Goal: Task Accomplishment & Management: Manage account settings

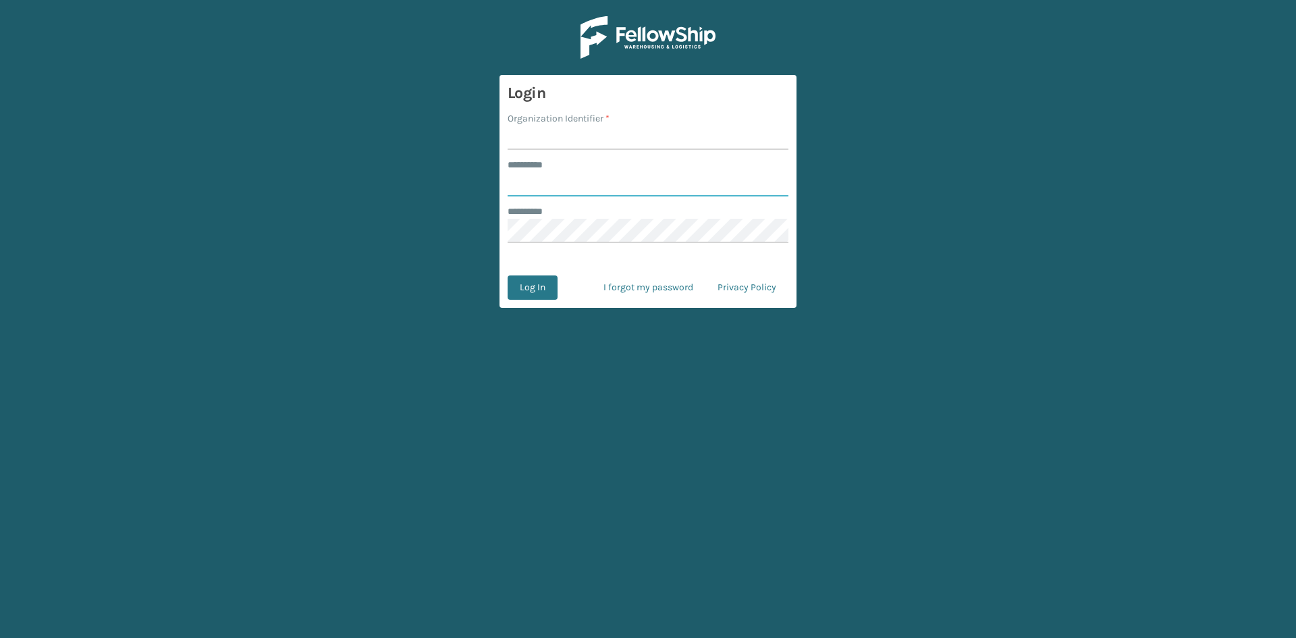
type input "*****"
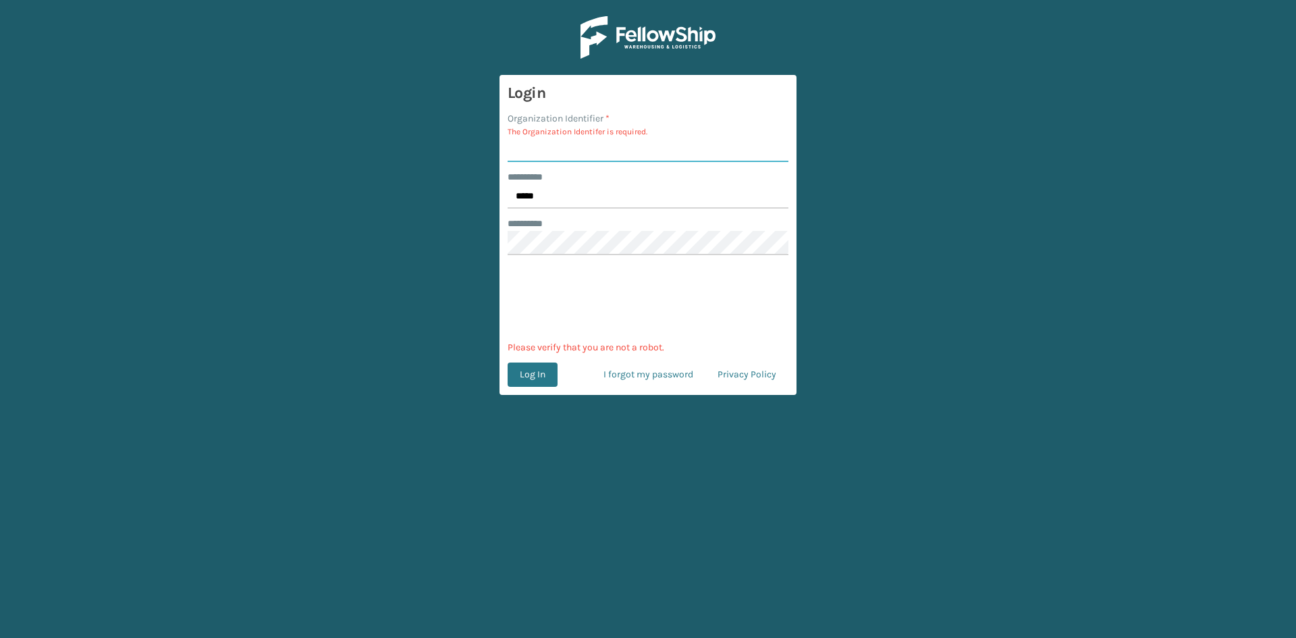
click at [662, 146] on input "Organization Identifier *" at bounding box center [648, 150] width 281 height 24
type input "sleepgeekz"
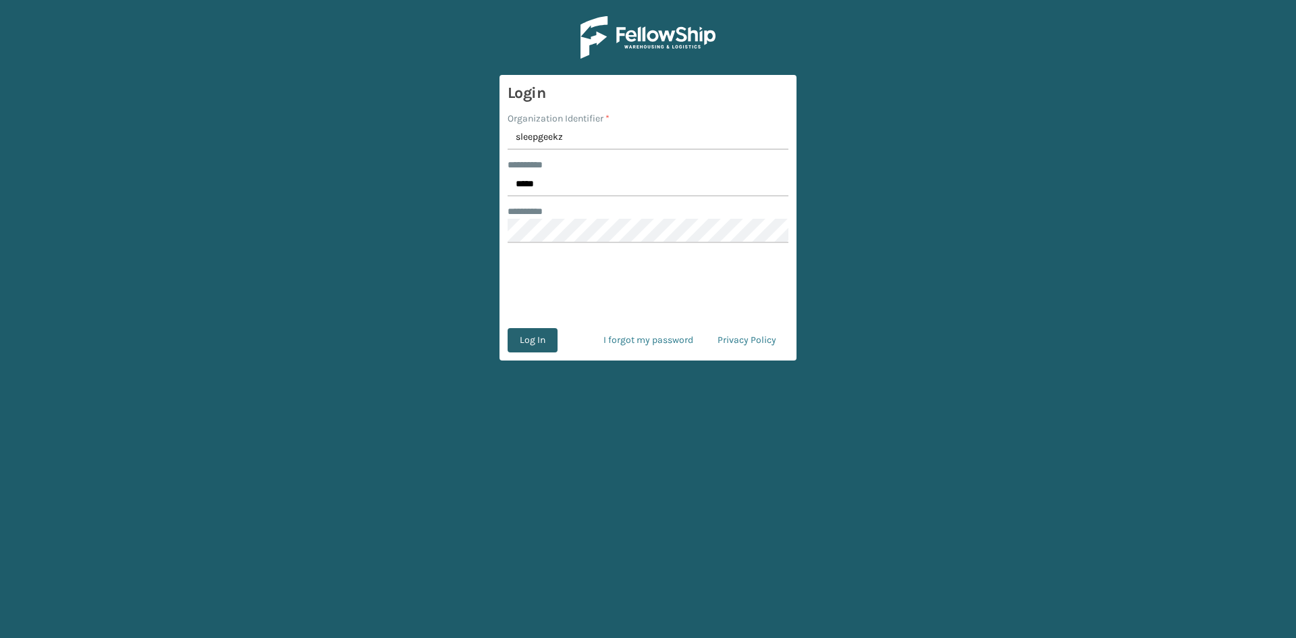
click at [546, 343] on button "Log In" at bounding box center [533, 340] width 50 height 24
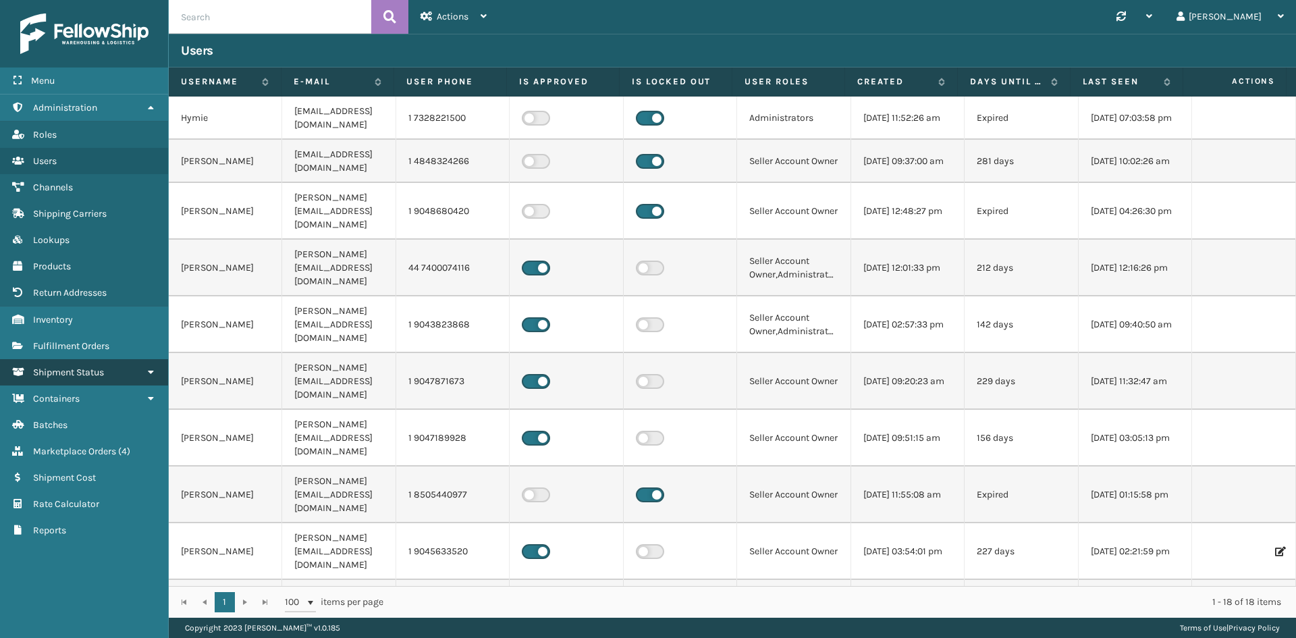
click at [121, 369] on link "Shipment Status" at bounding box center [84, 372] width 168 height 26
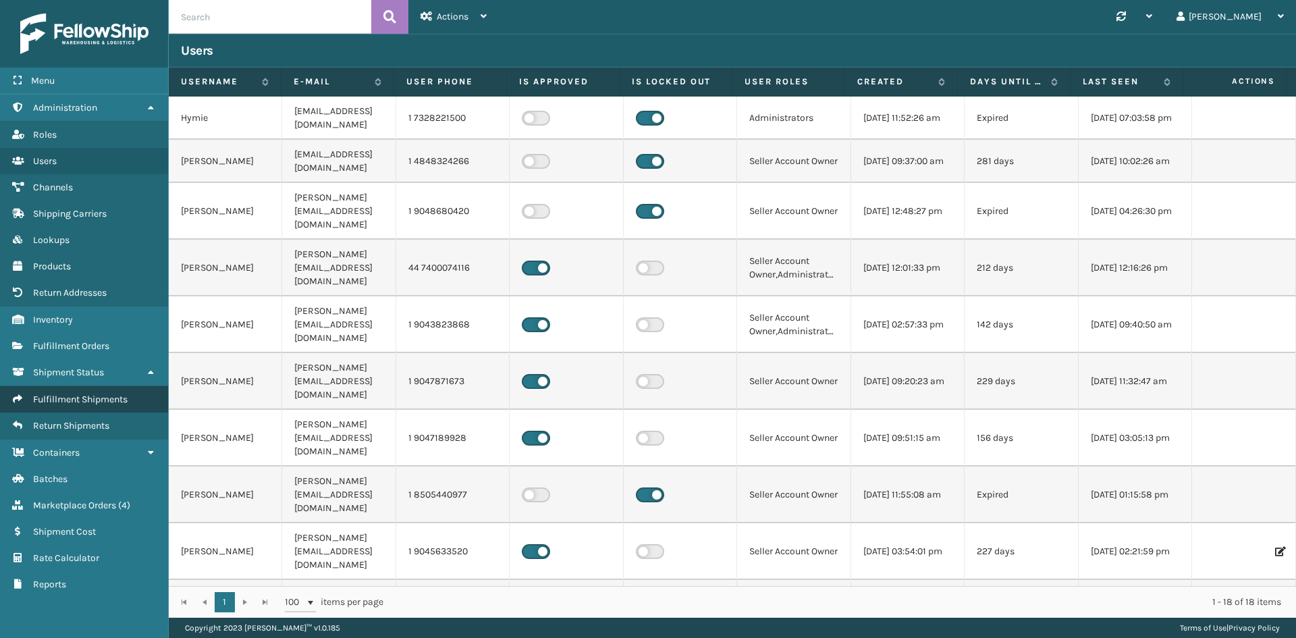
click at [113, 404] on span "Fulfillment Shipments" at bounding box center [80, 399] width 95 height 11
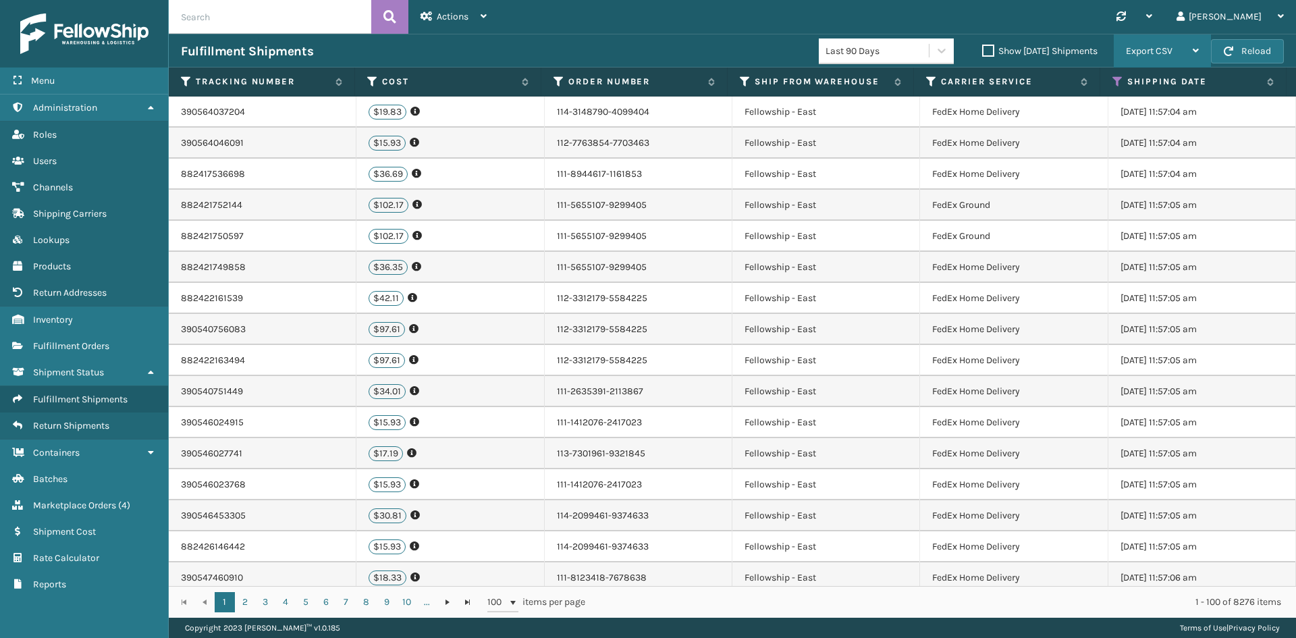
click at [1165, 48] on span "Export CSV" at bounding box center [1149, 50] width 47 height 11
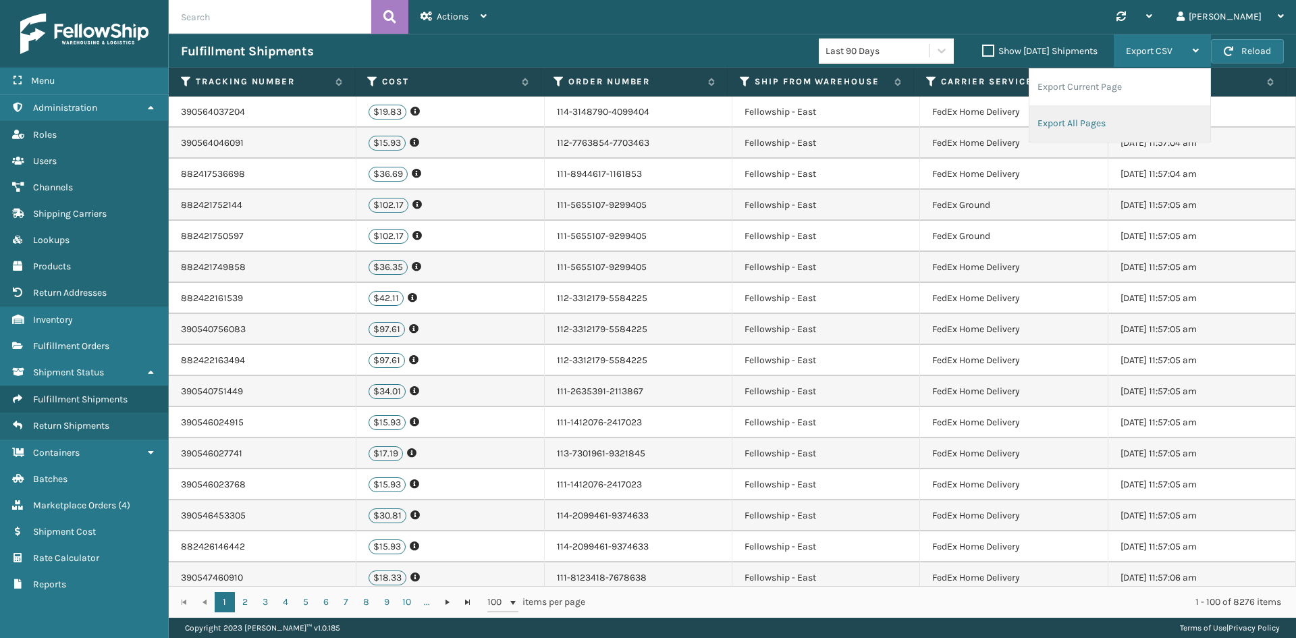
click at [1090, 118] on li "Export All Pages" at bounding box center [1120, 123] width 181 height 36
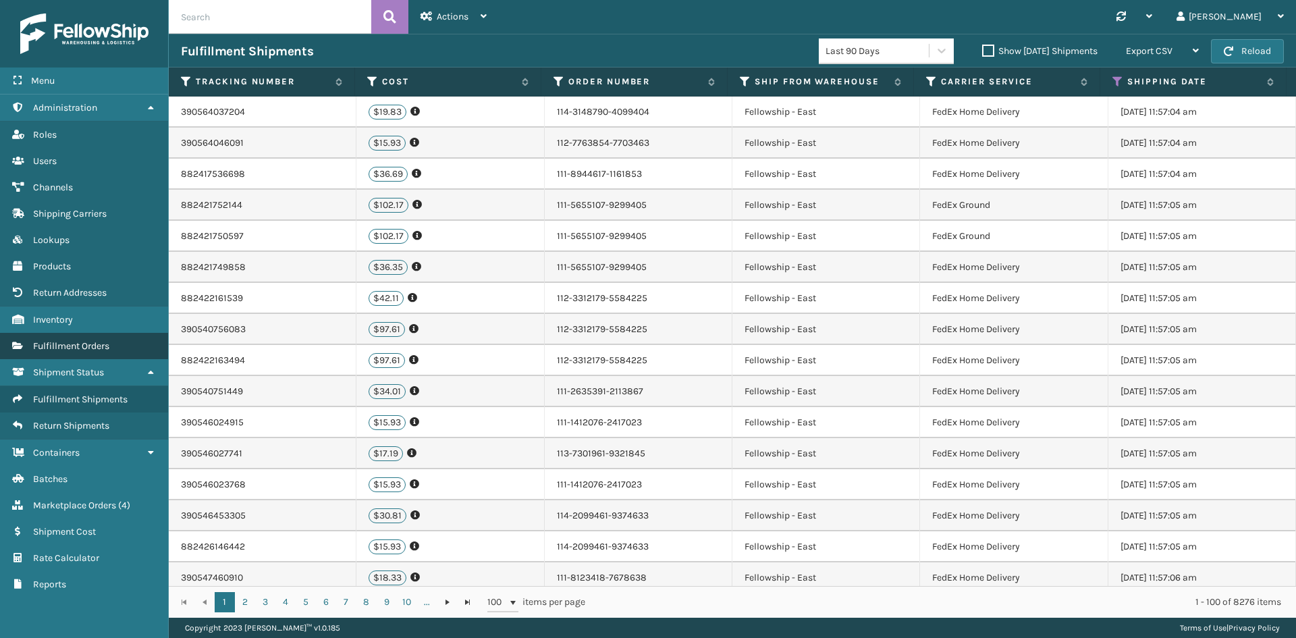
click at [63, 345] on span "Fulfillment Orders" at bounding box center [71, 345] width 76 height 11
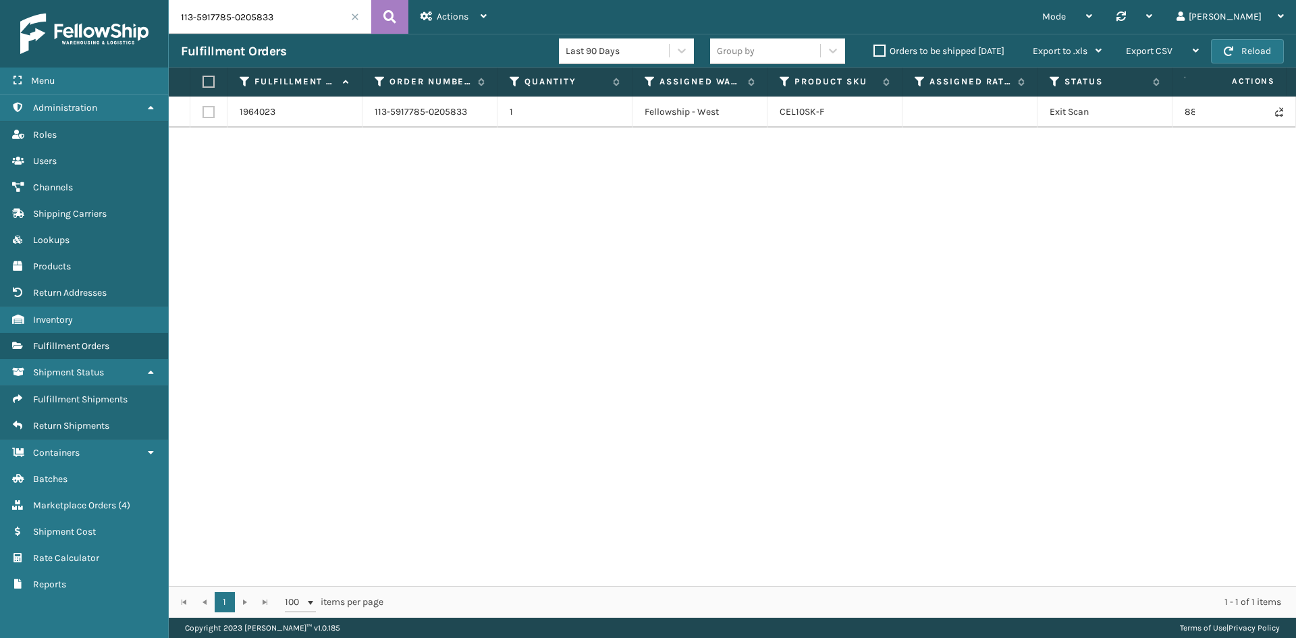
click at [353, 14] on span at bounding box center [355, 17] width 8 height 8
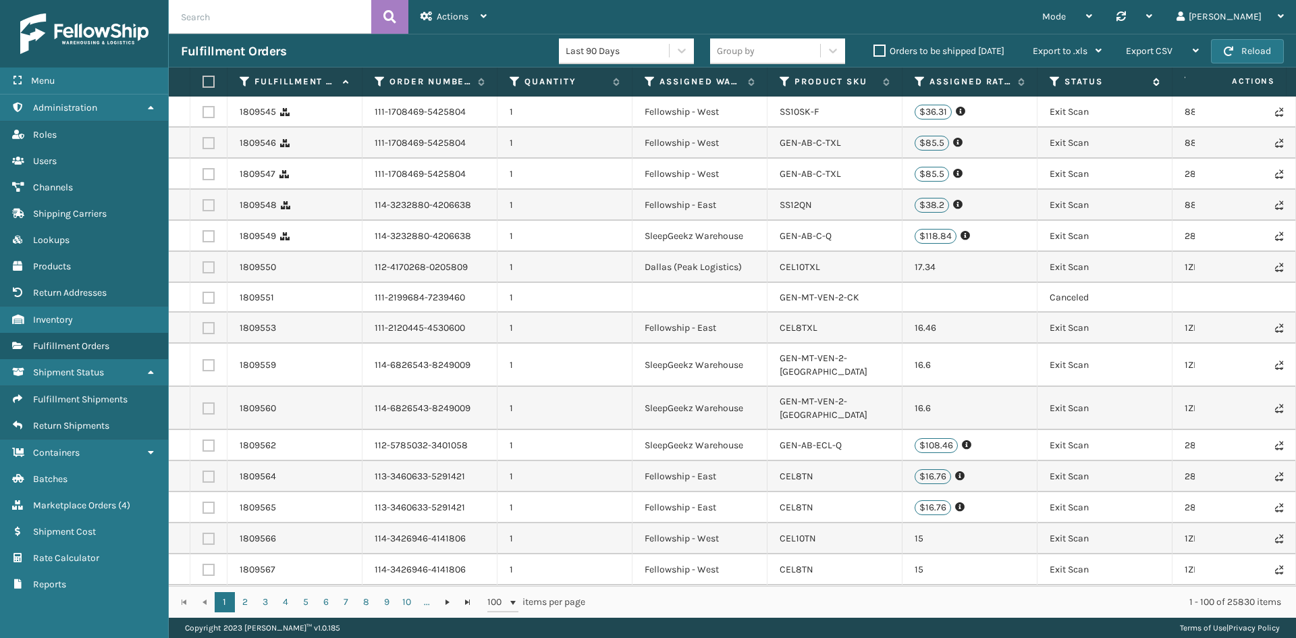
click at [1077, 82] on label "Status" at bounding box center [1106, 82] width 82 height 12
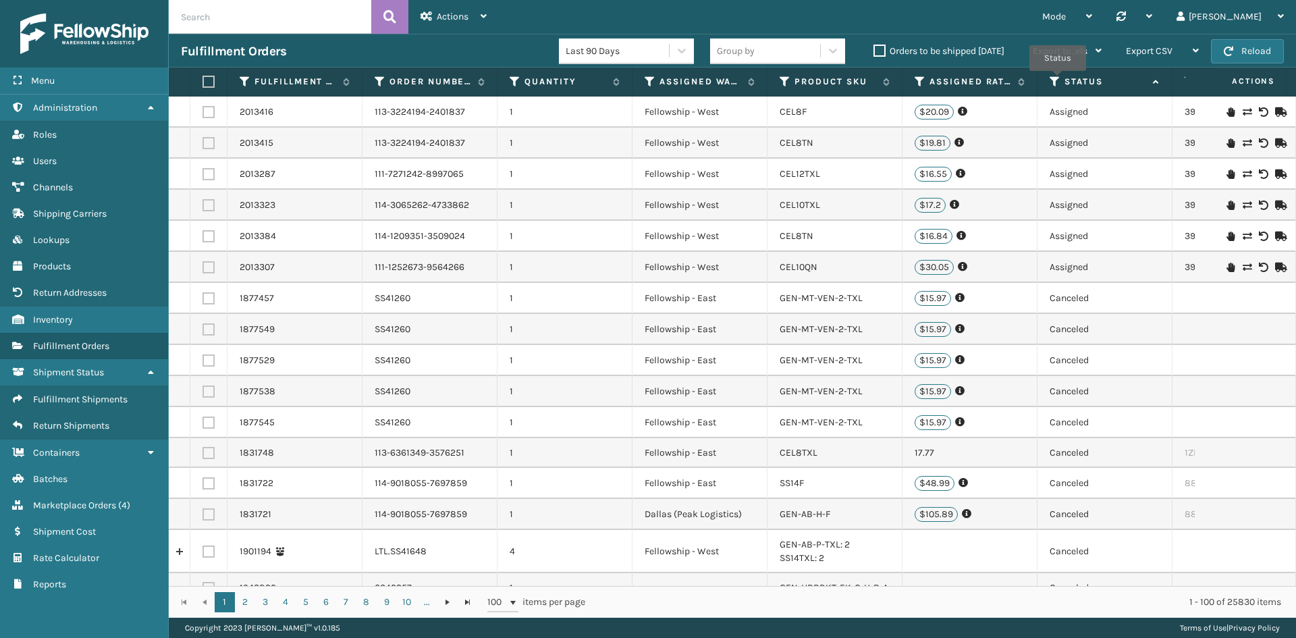
click at [1058, 80] on icon at bounding box center [1055, 82] width 11 height 12
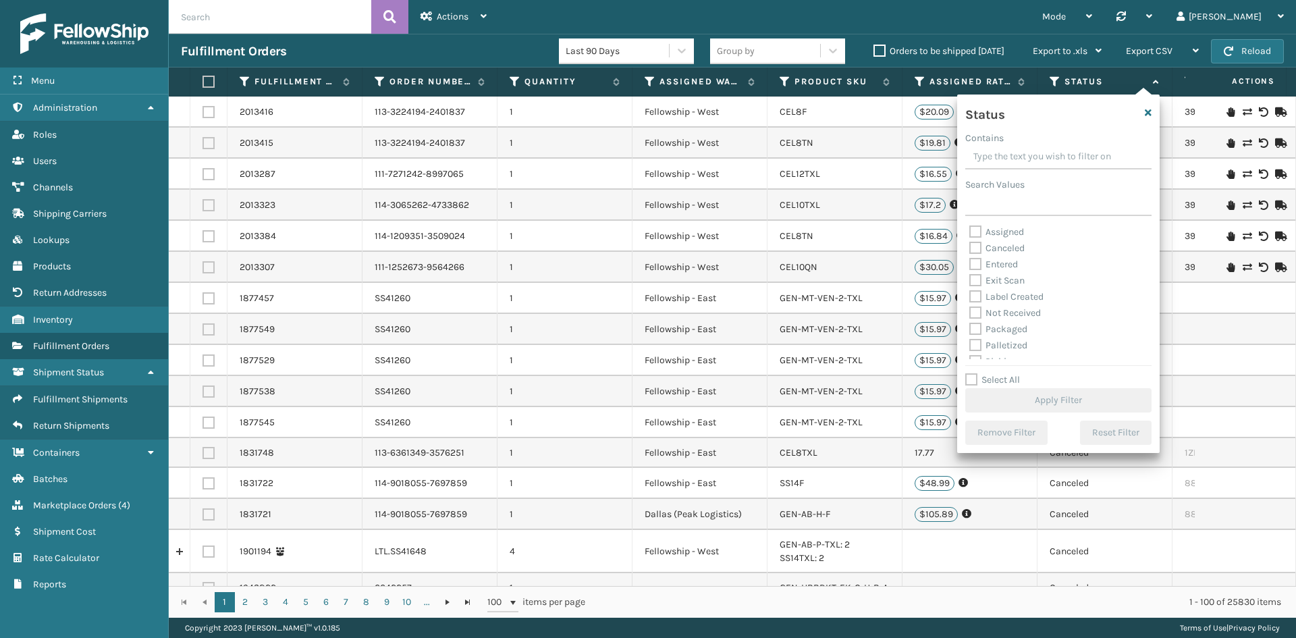
click at [976, 277] on label "Exit Scan" at bounding box center [997, 280] width 55 height 11
click at [970, 277] on input "Exit Scan" at bounding box center [970, 277] width 1 height 9
checkbox input "true"
click at [981, 346] on label "Shipped Externally" at bounding box center [1017, 350] width 95 height 11
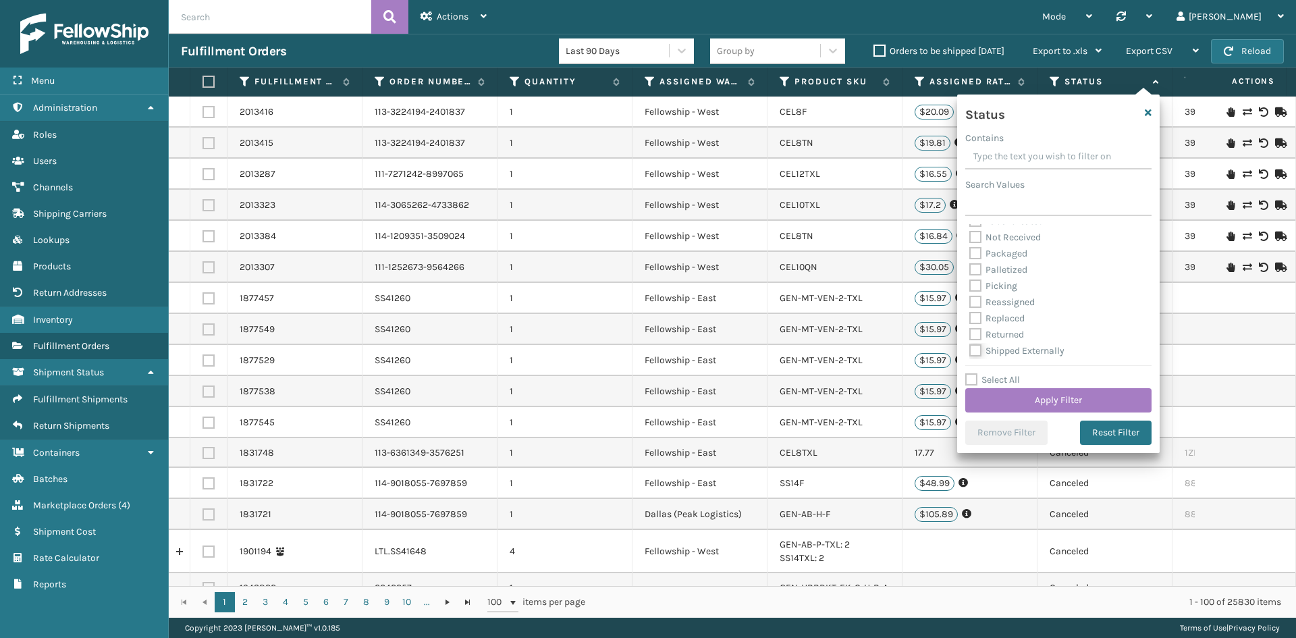
click at [970, 346] on input "Shipped Externally" at bounding box center [970, 347] width 1 height 9
checkbox input "true"
click at [1015, 396] on button "Apply Filter" at bounding box center [1059, 400] width 186 height 24
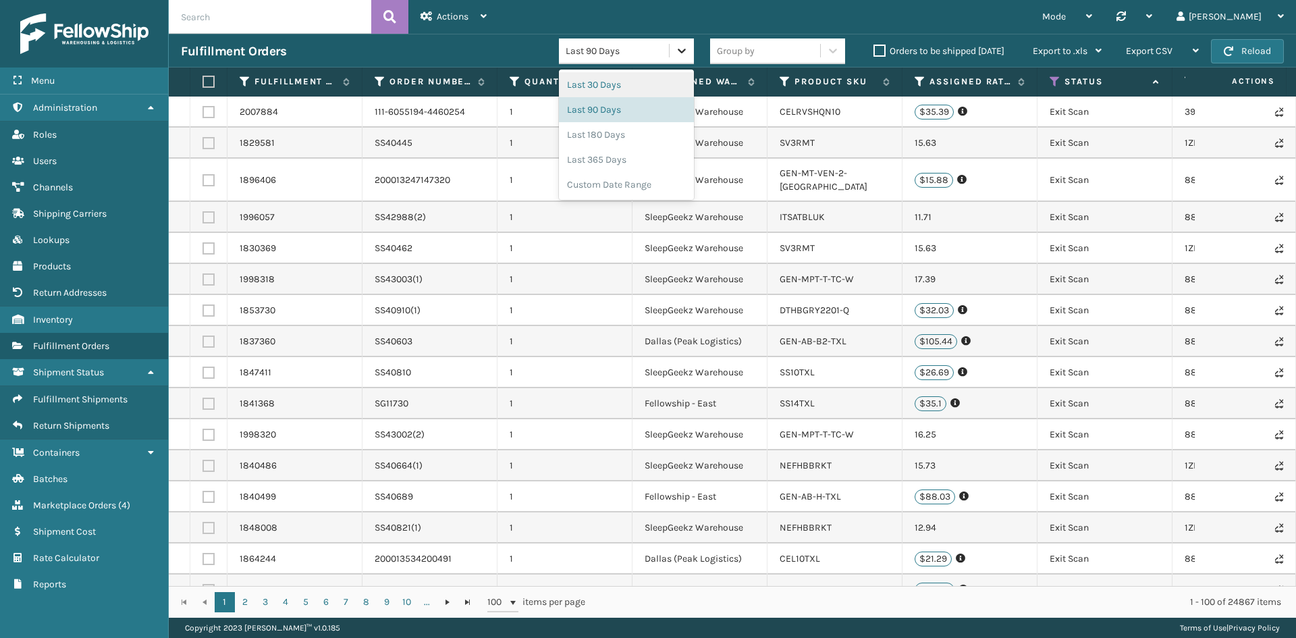
click at [685, 55] on icon at bounding box center [682, 51] width 14 height 14
click at [643, 81] on div "Last 30 Days" at bounding box center [626, 84] width 135 height 25
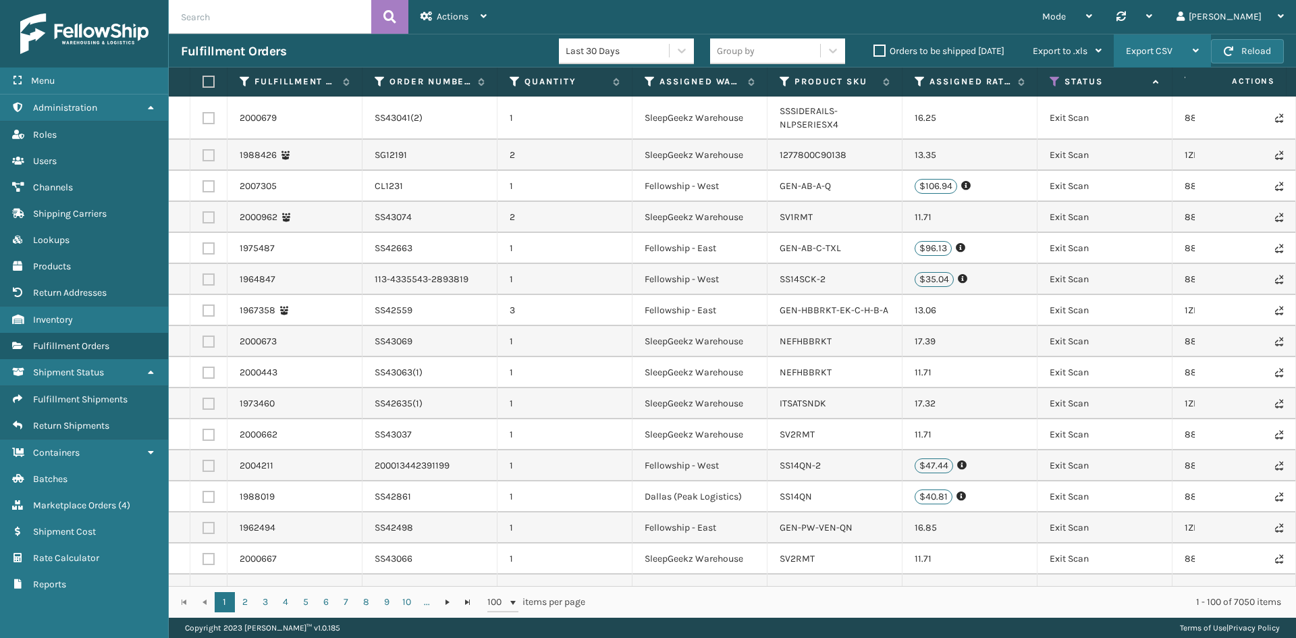
click at [1157, 55] on span "Export CSV" at bounding box center [1149, 50] width 47 height 11
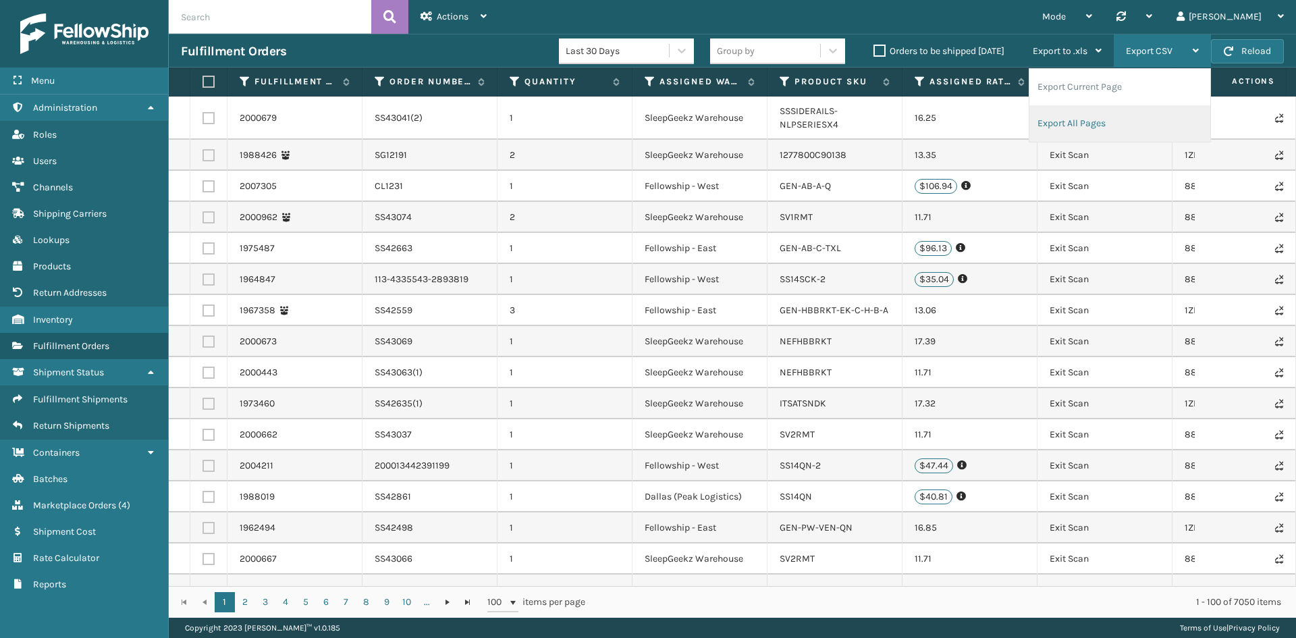
click at [1063, 120] on li "Export All Pages" at bounding box center [1120, 123] width 181 height 36
